Goal: Task Accomplishment & Management: Manage account settings

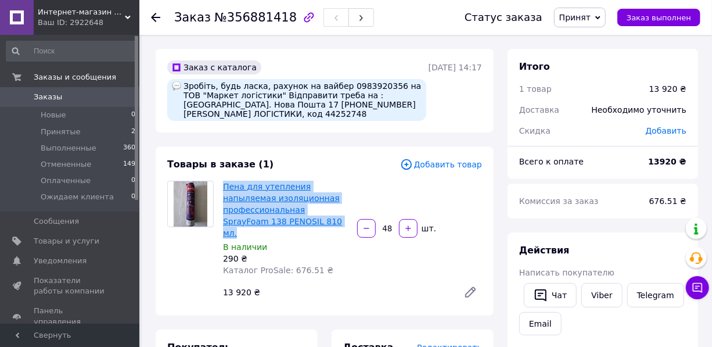
drag, startPoint x: 323, startPoint y: 221, endPoint x: 226, endPoint y: 188, distance: 102.5
click at [221, 189] on div "Пена для утепления напыляемая изоляционная профессиональная SprayFoam 138 PENOS…" at bounding box center [285, 228] width 134 height 100
copy link "Пена для утепления напыляемая изоляционная профессиональная SprayFoam 138 PENOS…"
click at [64, 242] on span "Товары и услуги" at bounding box center [67, 241] width 66 height 10
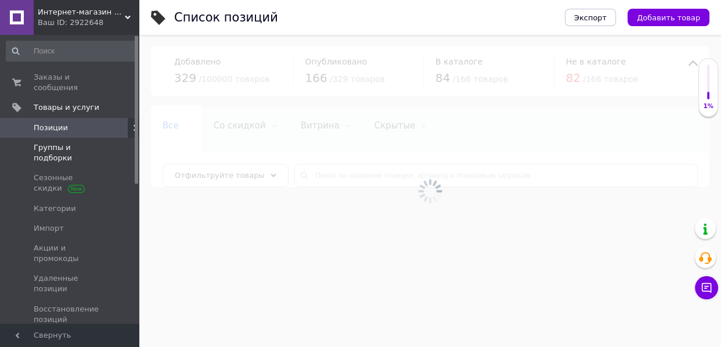
click at [74, 142] on span "Группы и подборки" at bounding box center [71, 152] width 74 height 21
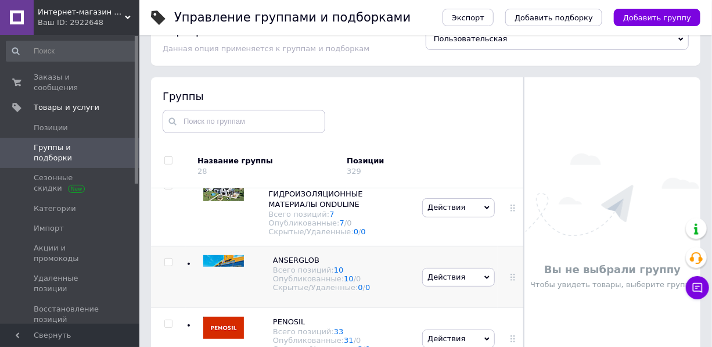
scroll to position [66, 0]
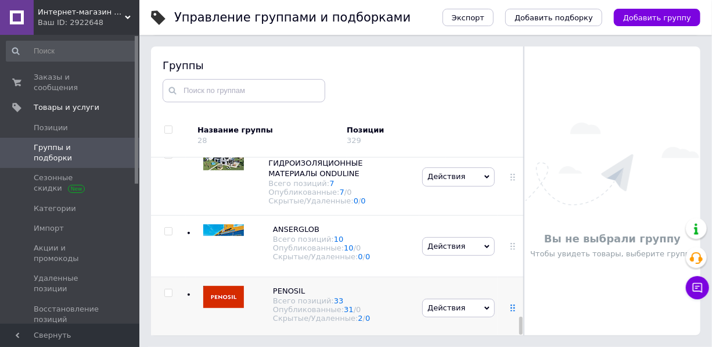
click at [512, 307] on icon at bounding box center [512, 307] width 7 height 7
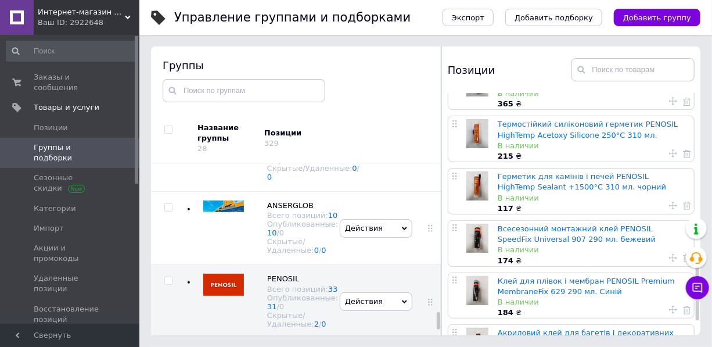
scroll to position [834, 0]
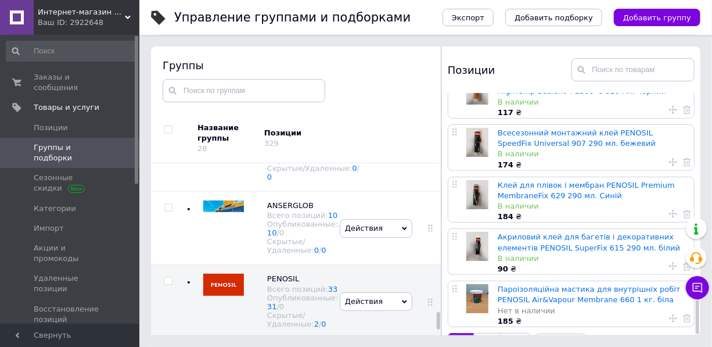
click at [484, 333] on link "2" at bounding box center [487, 345] width 26 height 24
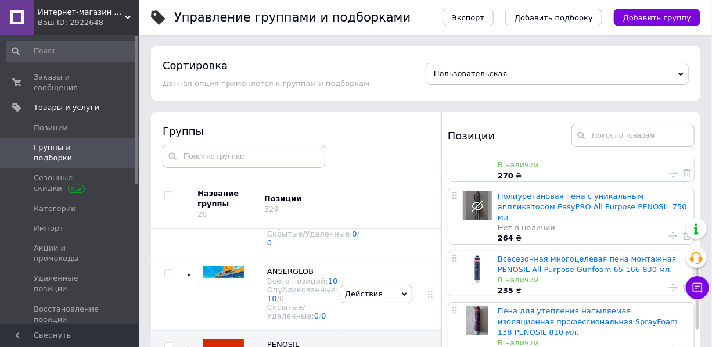
scroll to position [316, 0]
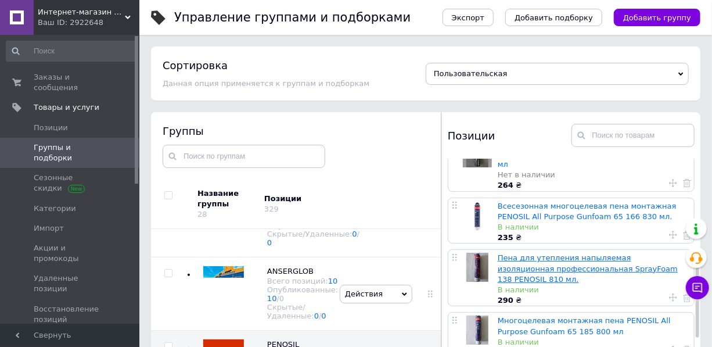
click at [545, 253] on link "Пена для утепления напыляемая изоляционная профессиональная SprayFoam 138 PENOS…" at bounding box center [588, 268] width 180 height 30
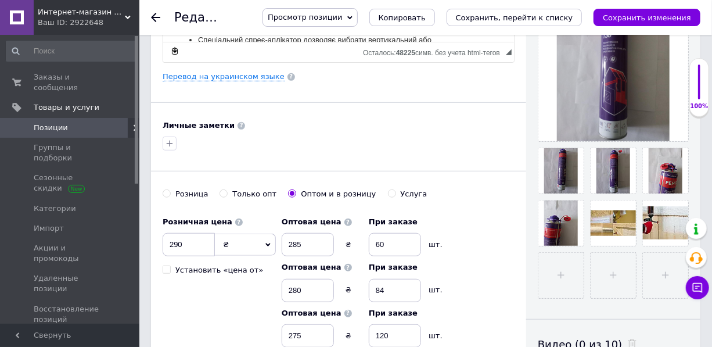
scroll to position [316, 0]
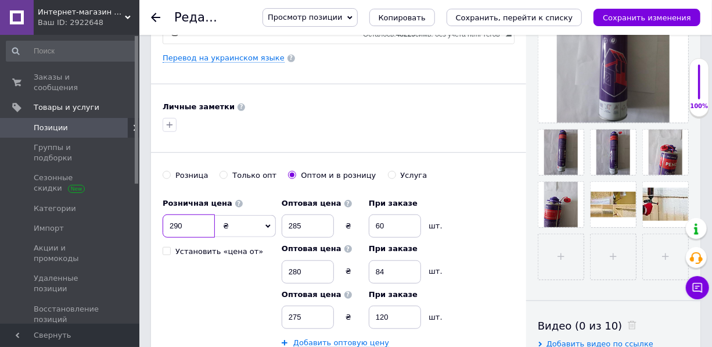
click at [182, 237] on input "290" at bounding box center [189, 225] width 52 height 23
type input "291"
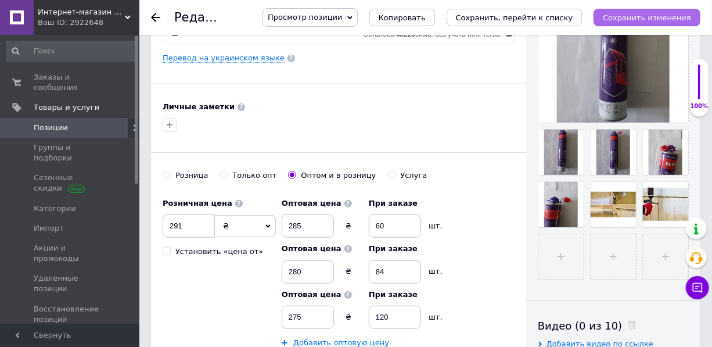
click at [647, 17] on icon "Сохранить изменения" at bounding box center [647, 17] width 88 height 9
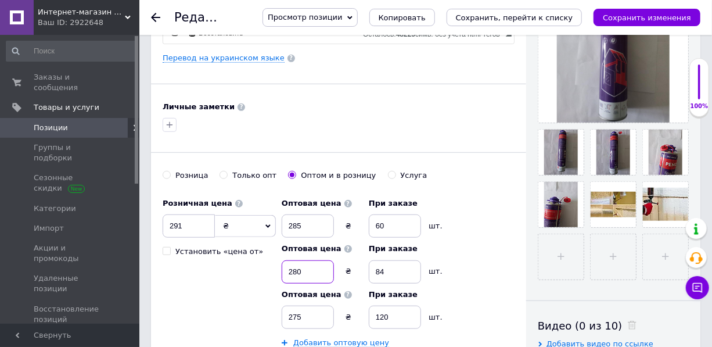
click at [301, 283] on input "280" at bounding box center [308, 271] width 52 height 23
type input "279"
click at [479, 291] on div "Розничная цена 291 ₴ $ € CHF £ ¥ PLN ₸ MDL HUF KGS CN¥ TRY ₩ lei Установить «це…" at bounding box center [339, 292] width 352 height 201
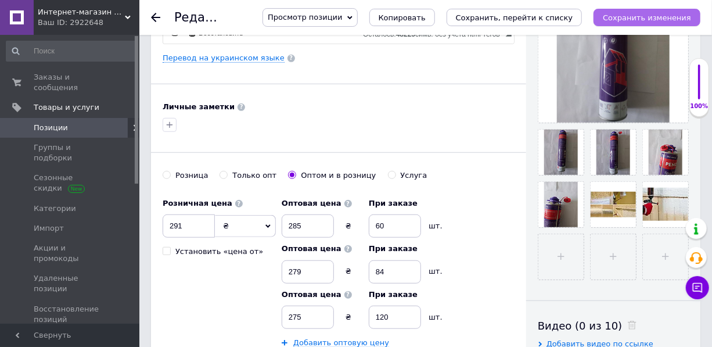
click at [668, 18] on icon "Сохранить изменения" at bounding box center [647, 17] width 88 height 9
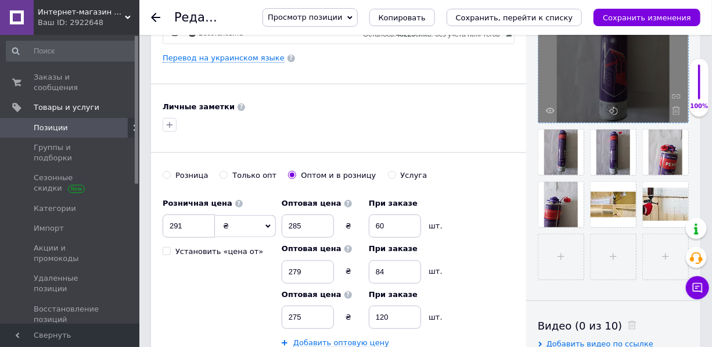
drag, startPoint x: 646, startPoint y: 19, endPoint x: 605, endPoint y: 84, distance: 77.2
click at [646, 19] on icon "Сохранить изменения" at bounding box center [647, 17] width 88 height 9
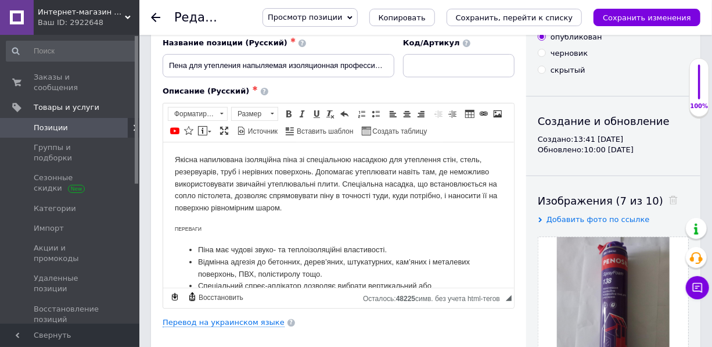
scroll to position [0, 0]
